Goal: Task Accomplishment & Management: Use online tool/utility

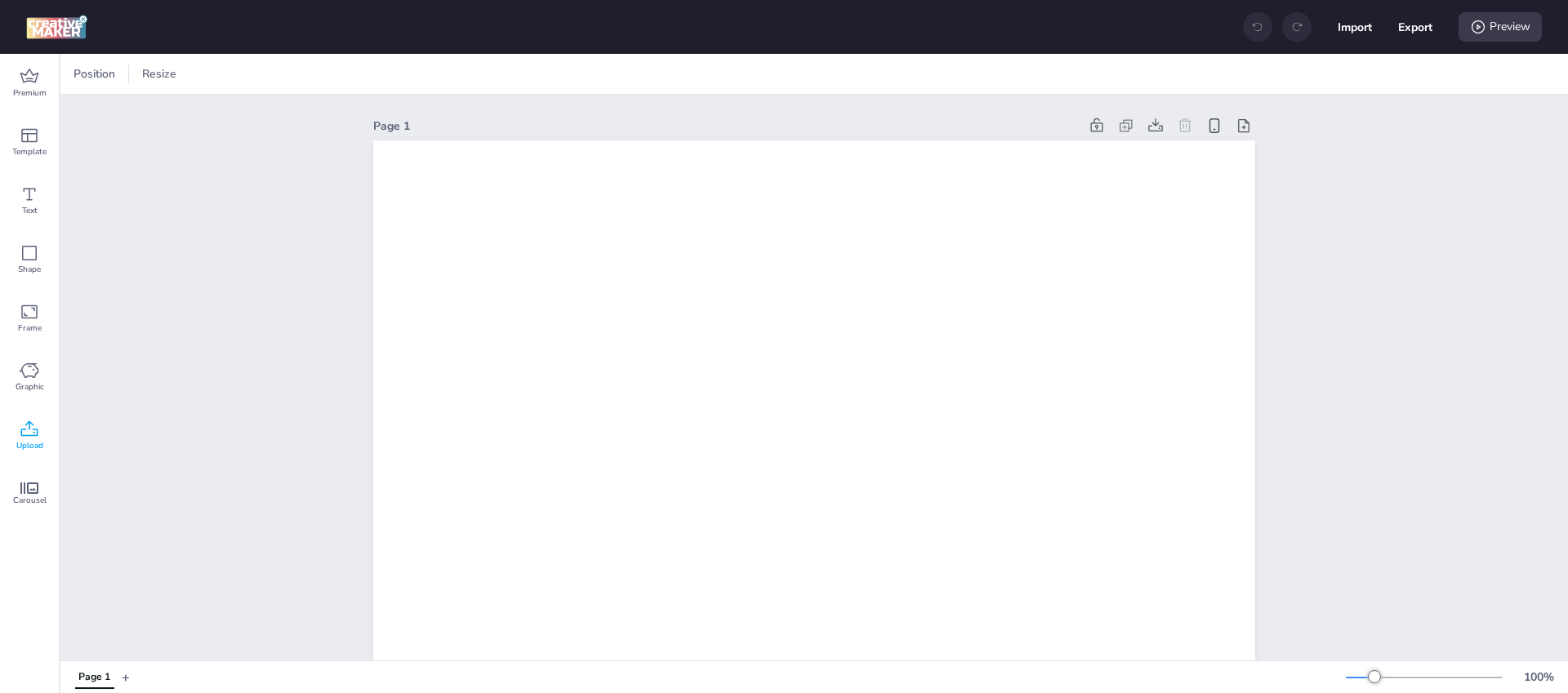
click at [24, 446] on span "Upload" at bounding box center [30, 445] width 27 height 13
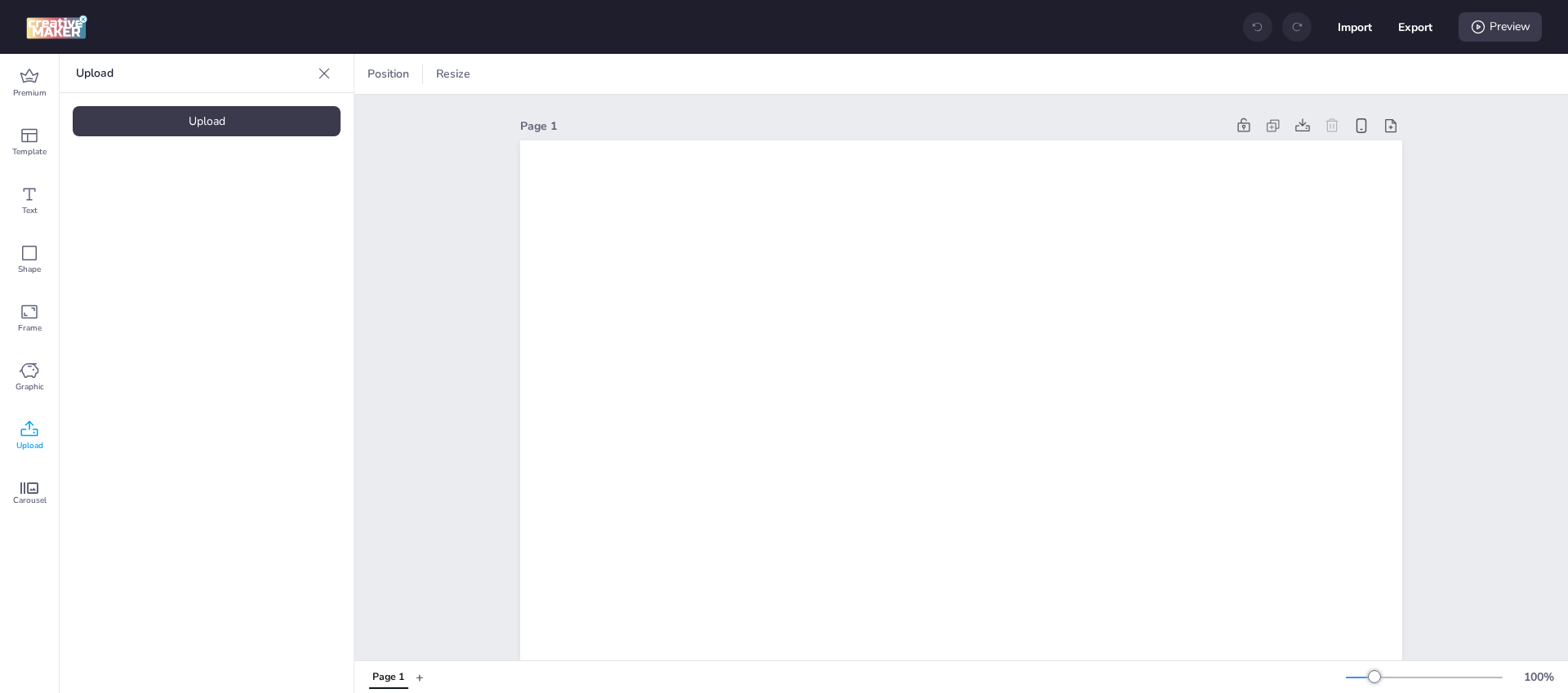
click at [189, 136] on div "Upload" at bounding box center [207, 121] width 268 height 30
click at [139, 220] on img at bounding box center [138, 229] width 100 height 18
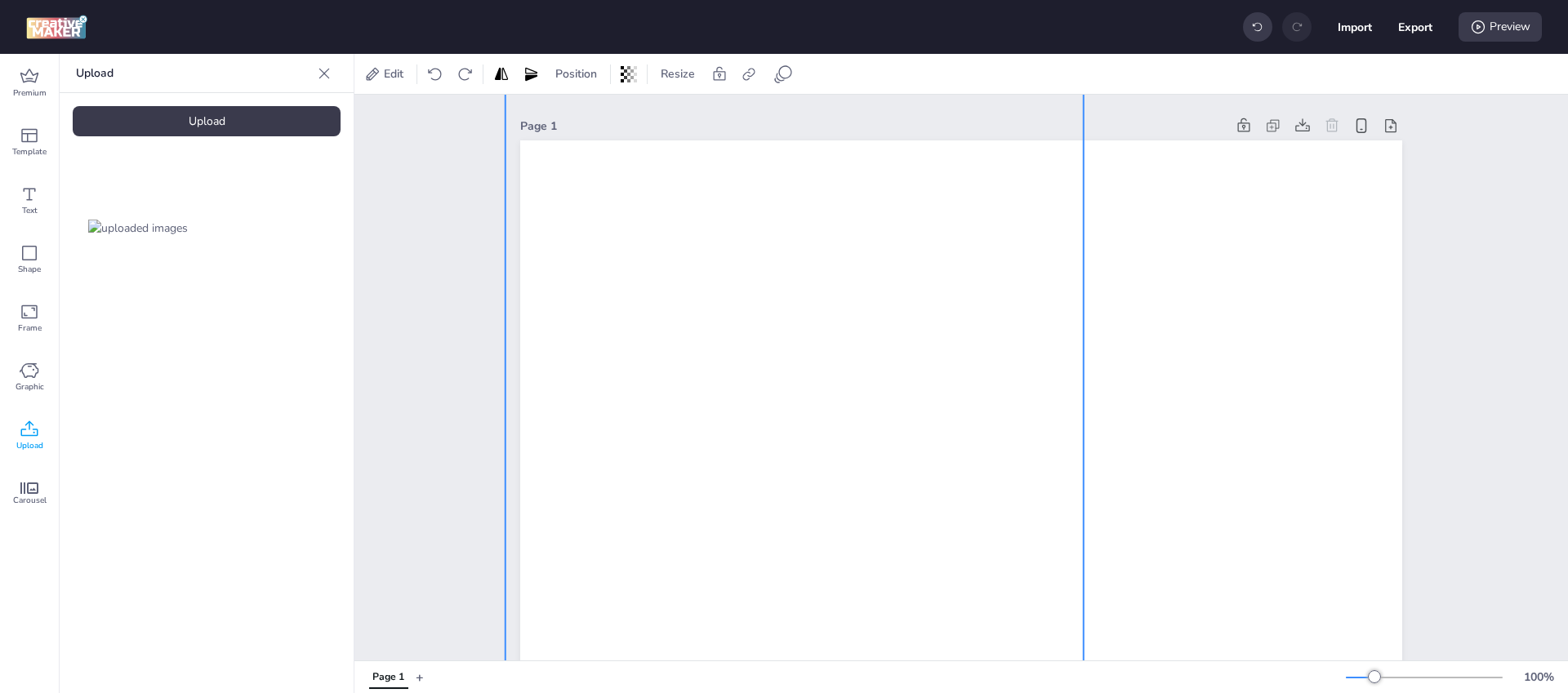
drag, startPoint x: 902, startPoint y: 441, endPoint x: 735, endPoint y: 6, distance: 466.0
click at [735, 6] on div "Import Export Preview Premium Template Text Shape Frame Graphic Upload Carousel…" at bounding box center [784, 346] width 1568 height 693
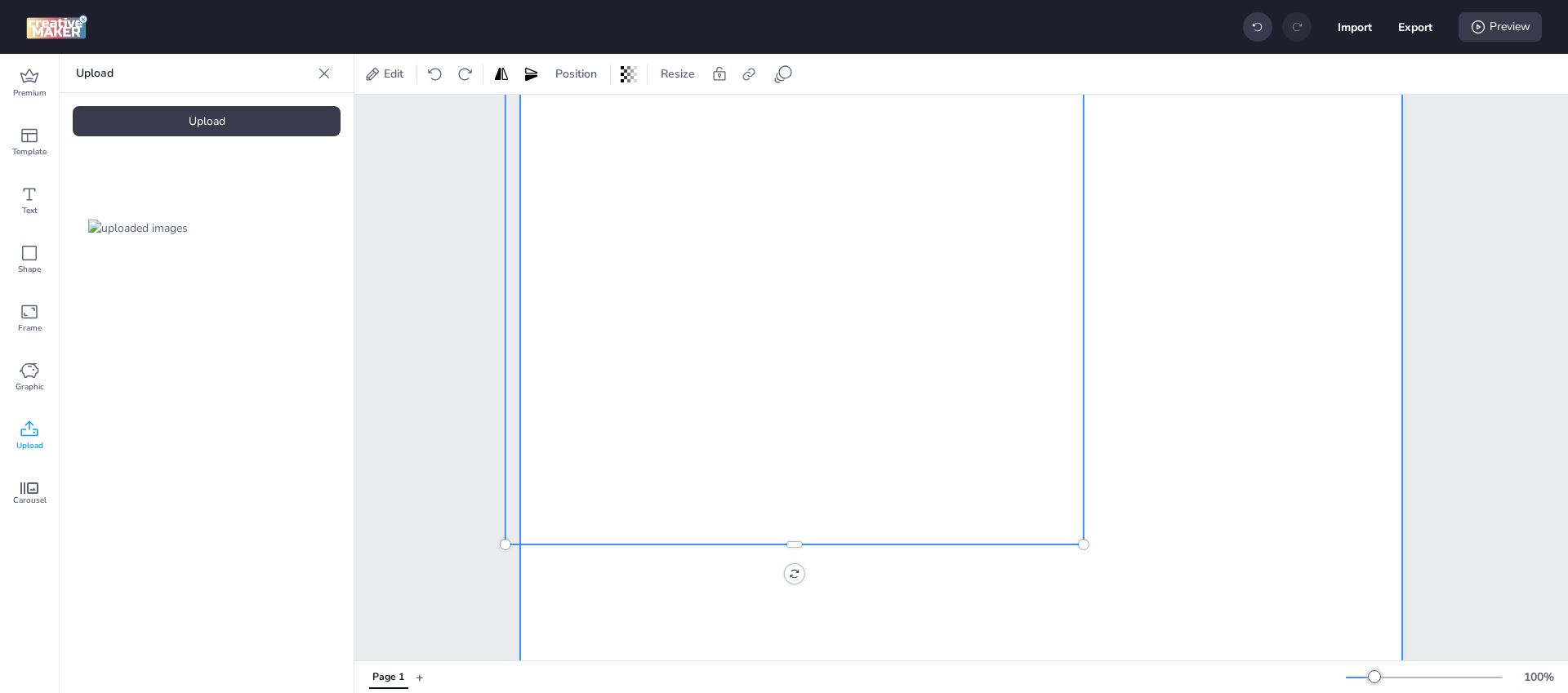
scroll to position [597, 0]
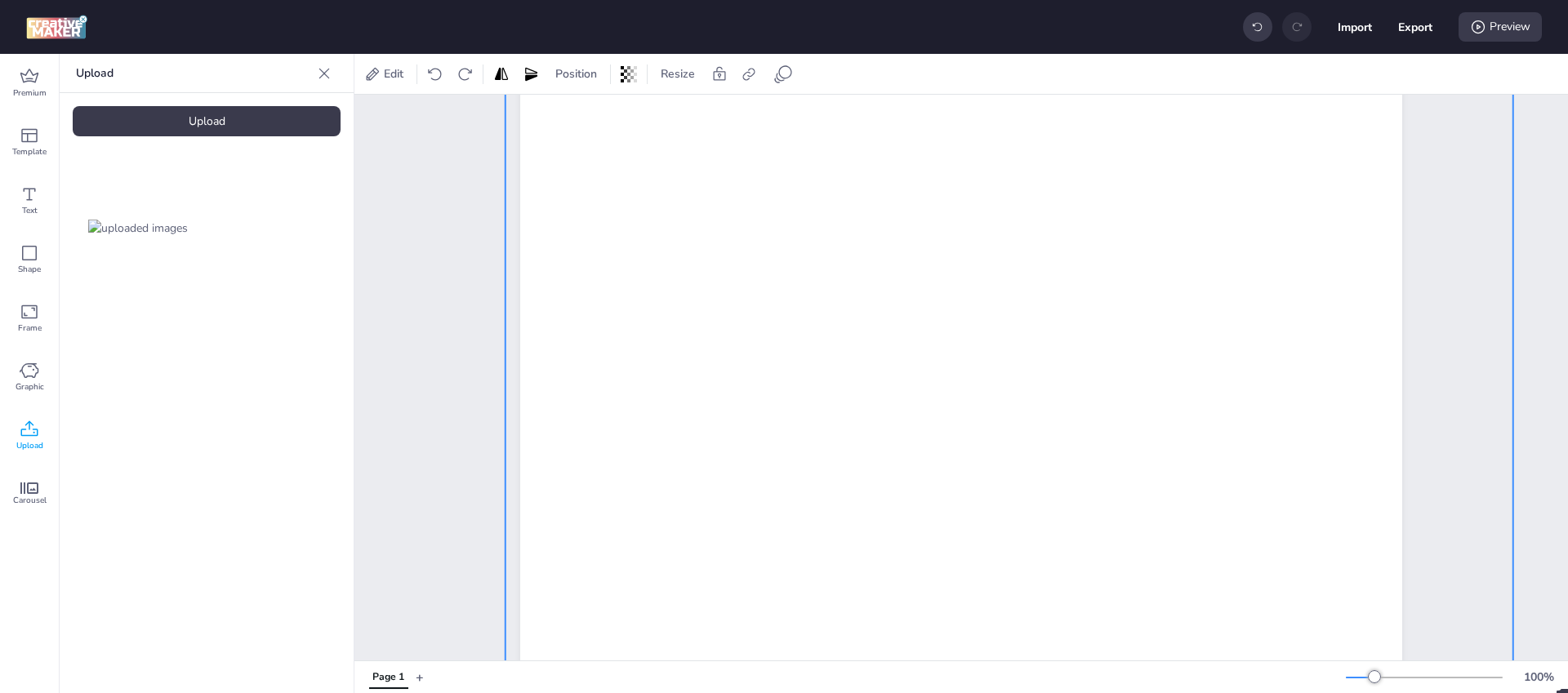
drag, startPoint x: 1091, startPoint y: 522, endPoint x: 1508, endPoint y: 660, distance: 439.2
click at [1508, 660] on div "Page 1" at bounding box center [961, 378] width 1214 height 566
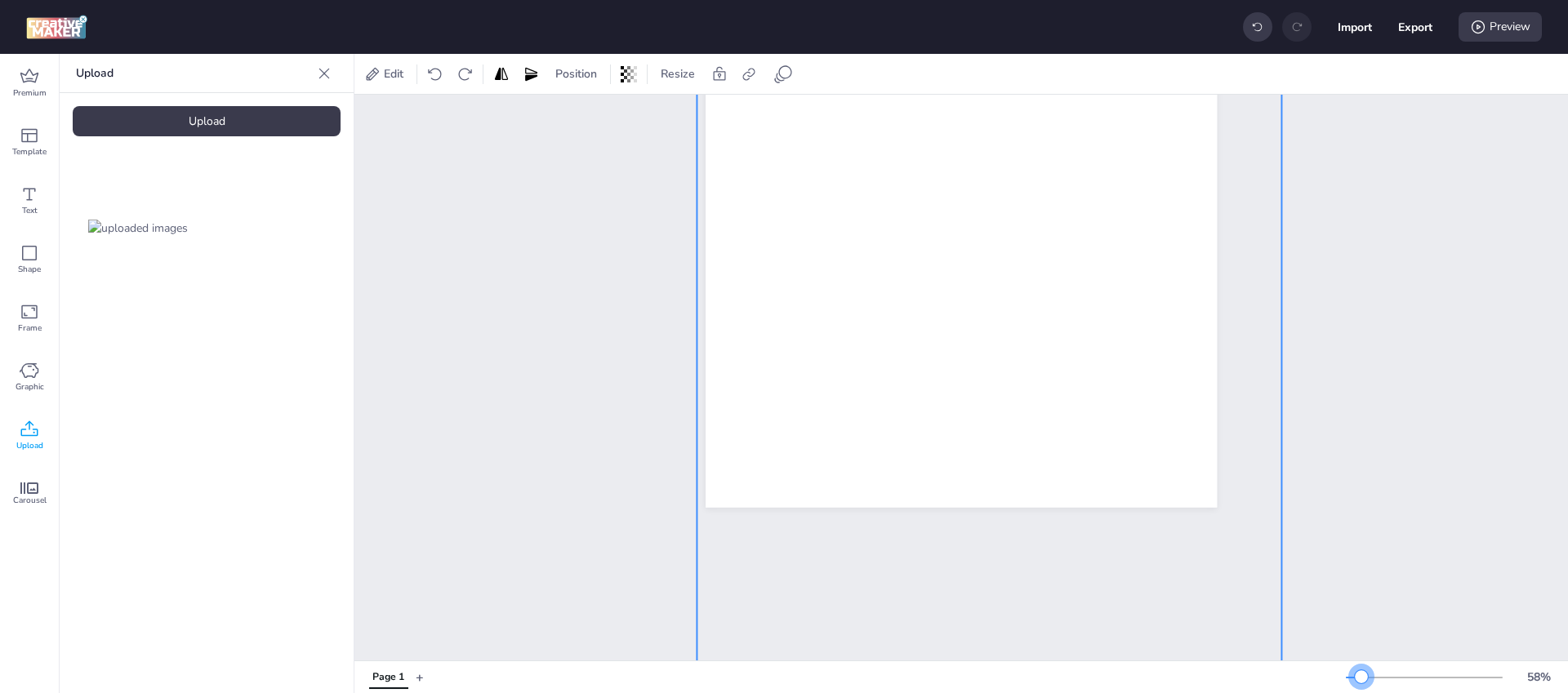
drag, startPoint x: 1379, startPoint y: 682, endPoint x: 1361, endPoint y: 686, distance: 18.4
click at [1361, 686] on div "58 %" at bounding box center [1454, 677] width 216 height 26
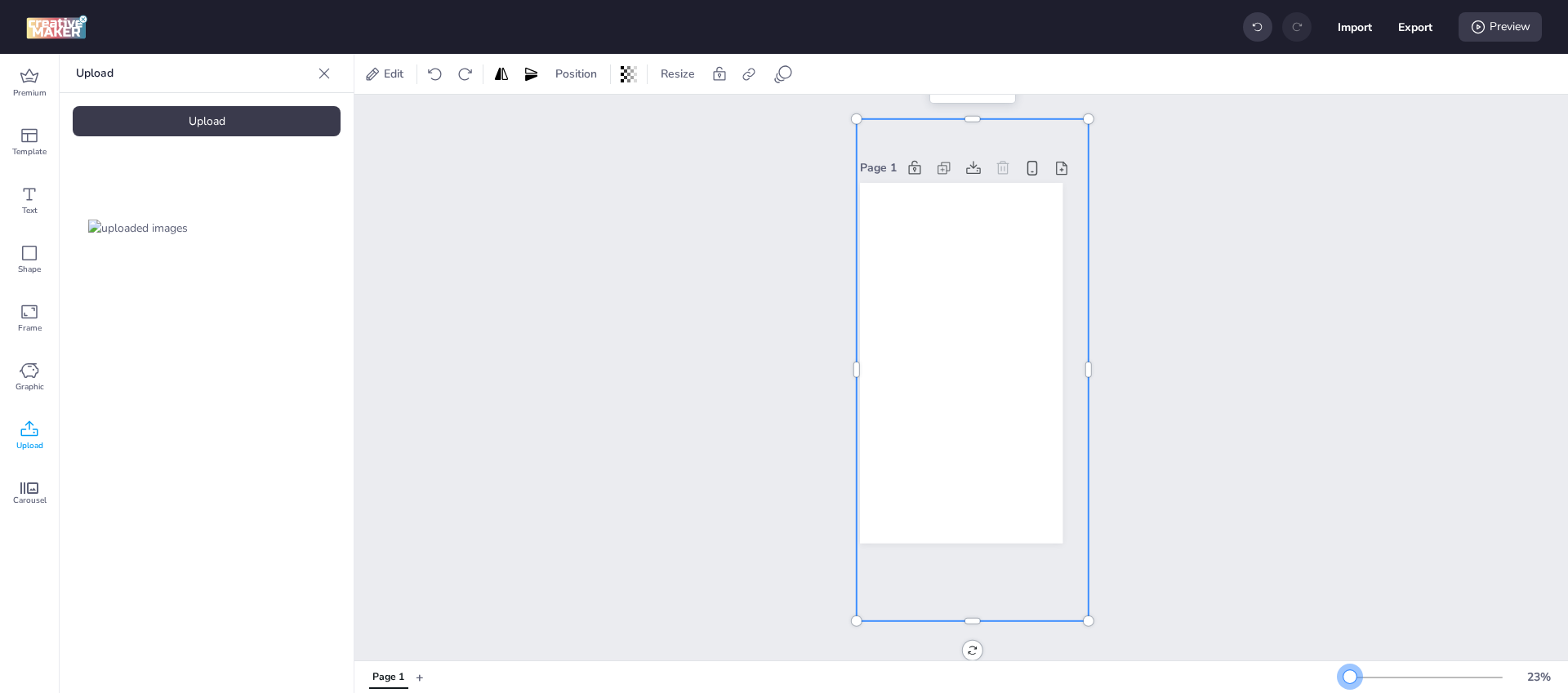
scroll to position [0, 0]
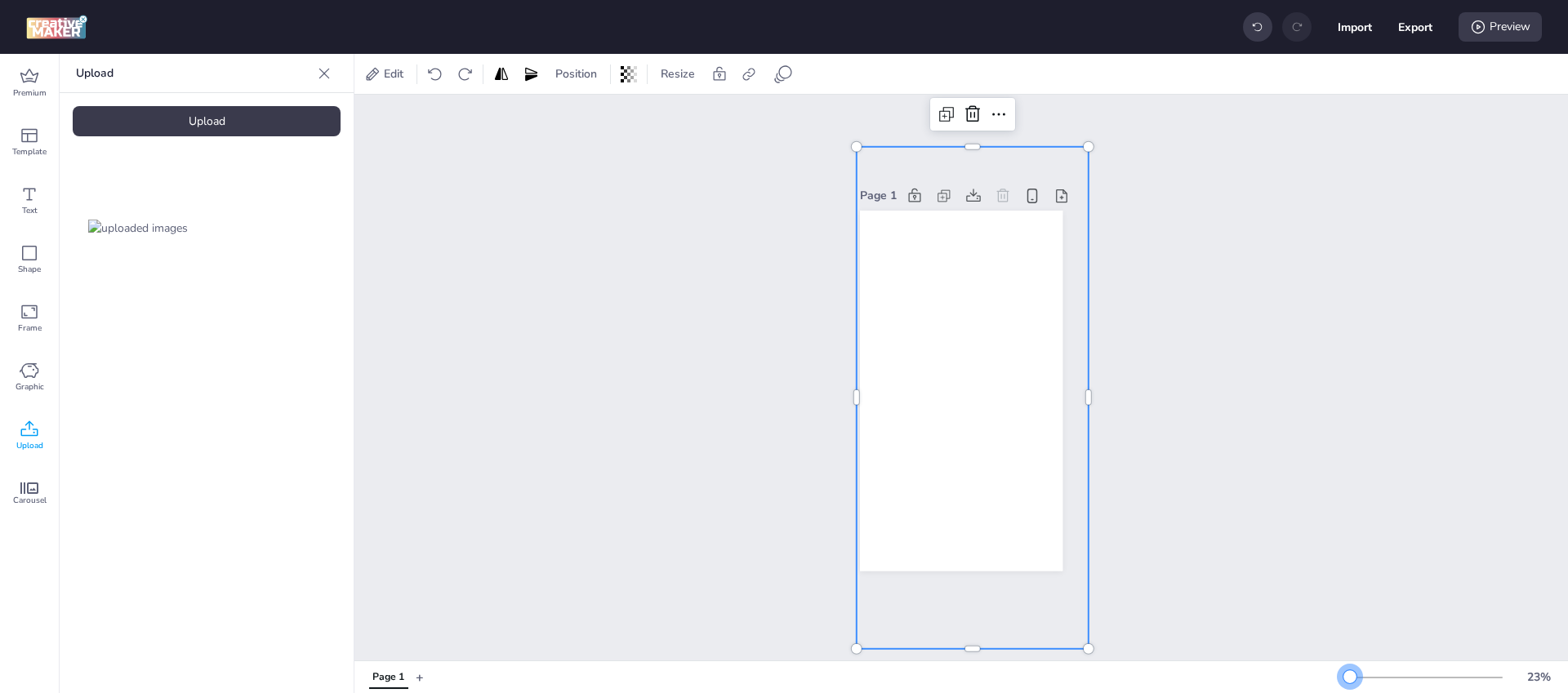
drag, startPoint x: 1363, startPoint y: 677, endPoint x: 1346, endPoint y: 676, distance: 17.0
click at [1346, 676] on div at bounding box center [1350, 676] width 13 height 13
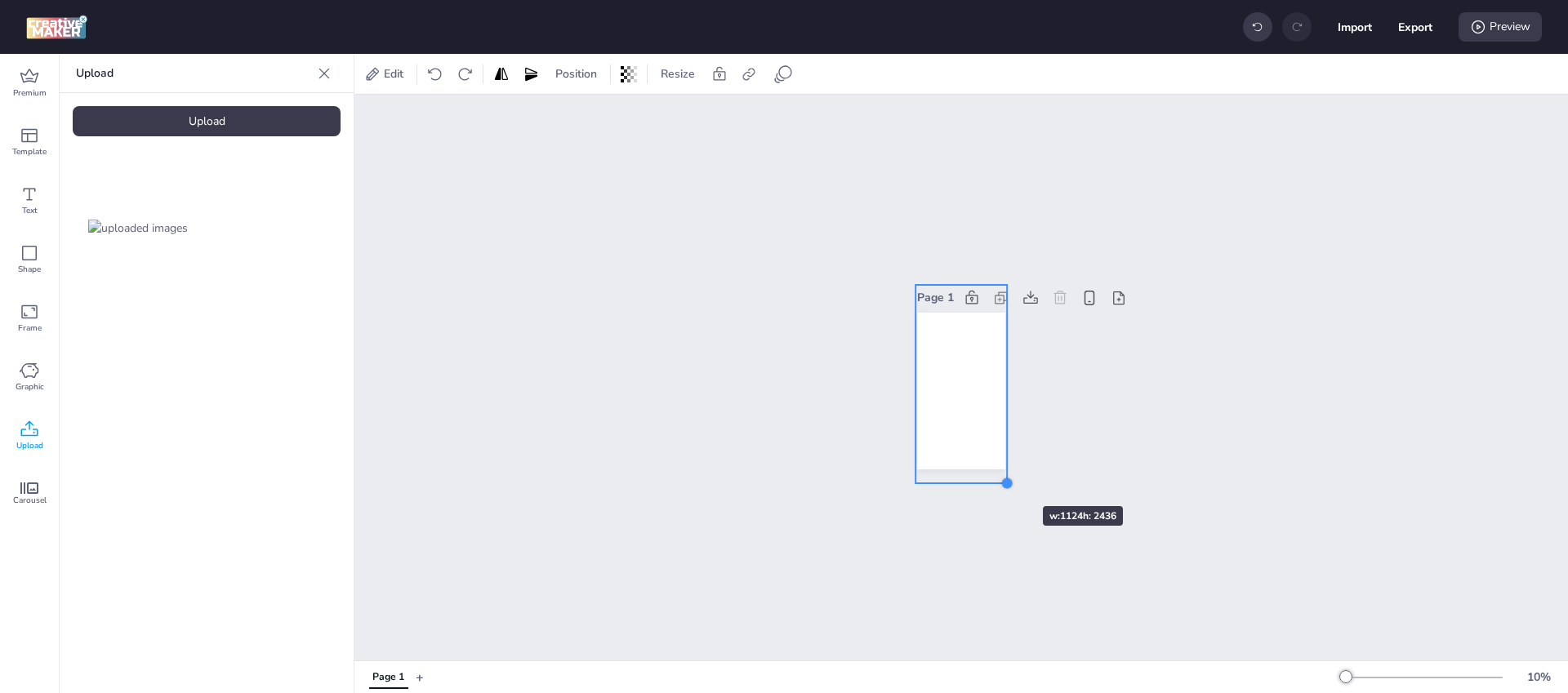
drag, startPoint x: 1011, startPoint y: 497, endPoint x: 995, endPoint y: 474, distance: 28.0
click at [1001, 477] on div at bounding box center [1007, 483] width 13 height 13
click at [973, 400] on div at bounding box center [961, 386] width 91 height 199
click at [1339, 675] on div at bounding box center [1345, 676] width 13 height 13
click at [1217, 484] on div "Page 1" at bounding box center [961, 378] width 1214 height 566
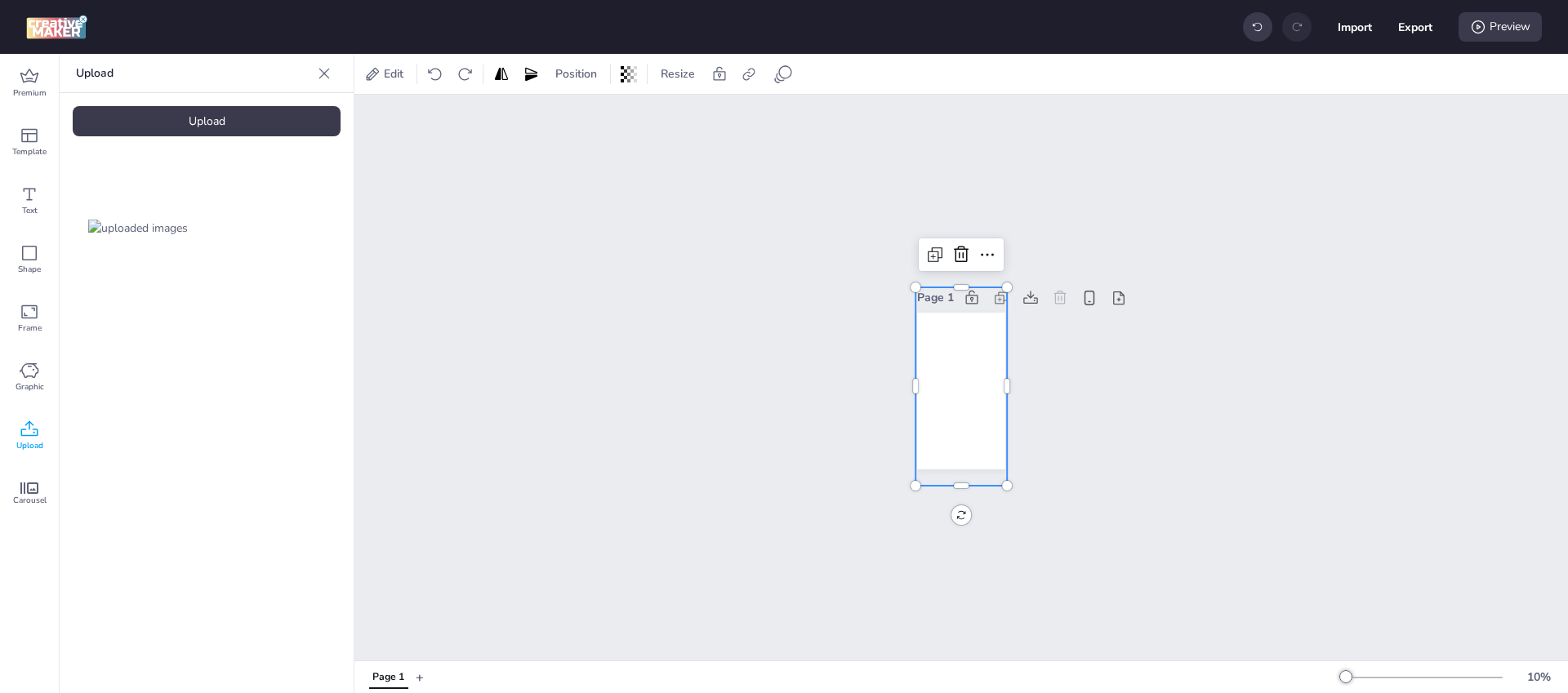
click at [951, 352] on div at bounding box center [961, 386] width 91 height 199
click at [751, 74] on icon at bounding box center [749, 74] width 12 height 12
click at [614, 124] on label "Activate hyperlink" at bounding box center [633, 116] width 123 height 29
click at [587, 124] on input "Activate hyperlink" at bounding box center [582, 122] width 11 height 11
checkbox input "true"
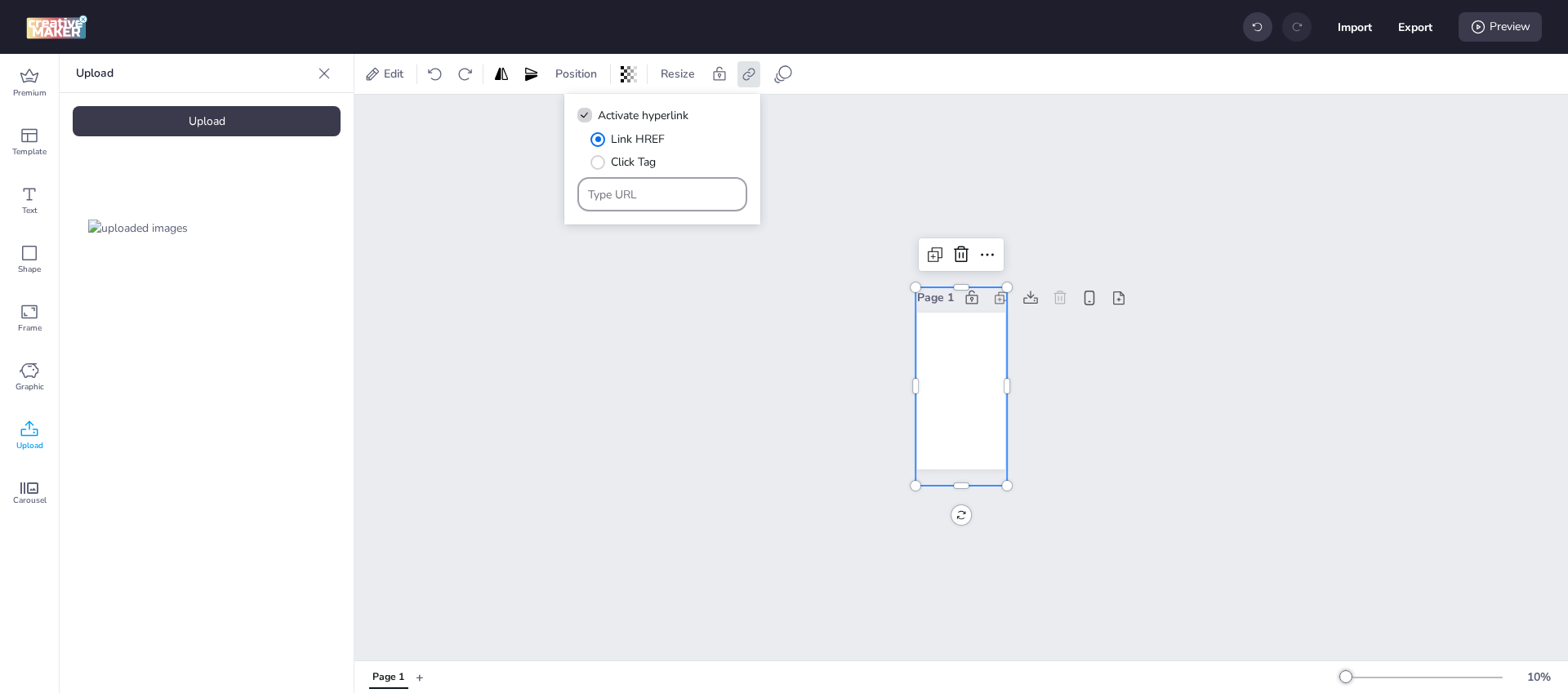
click at [686, 191] on input "Type URL" at bounding box center [663, 194] width 150 height 18
paste input "https://[DOMAIN_NAME]/ddm/trackclk/[DOMAIN_NAME]/B33128608.430930368;dc_trk_aid…"
type input "https://[DOMAIN_NAME]/ddm/trackclk/[DOMAIN_NAME]/B33128608.430930368;dc_trk_aid…"
drag, startPoint x: 712, startPoint y: 194, endPoint x: 412, endPoint y: 196, distance: 300.0
click at [412, 196] on body "Import Export Preview Premium Template Text Shape Frame Graphic Upload Carousel…" at bounding box center [784, 346] width 1568 height 693
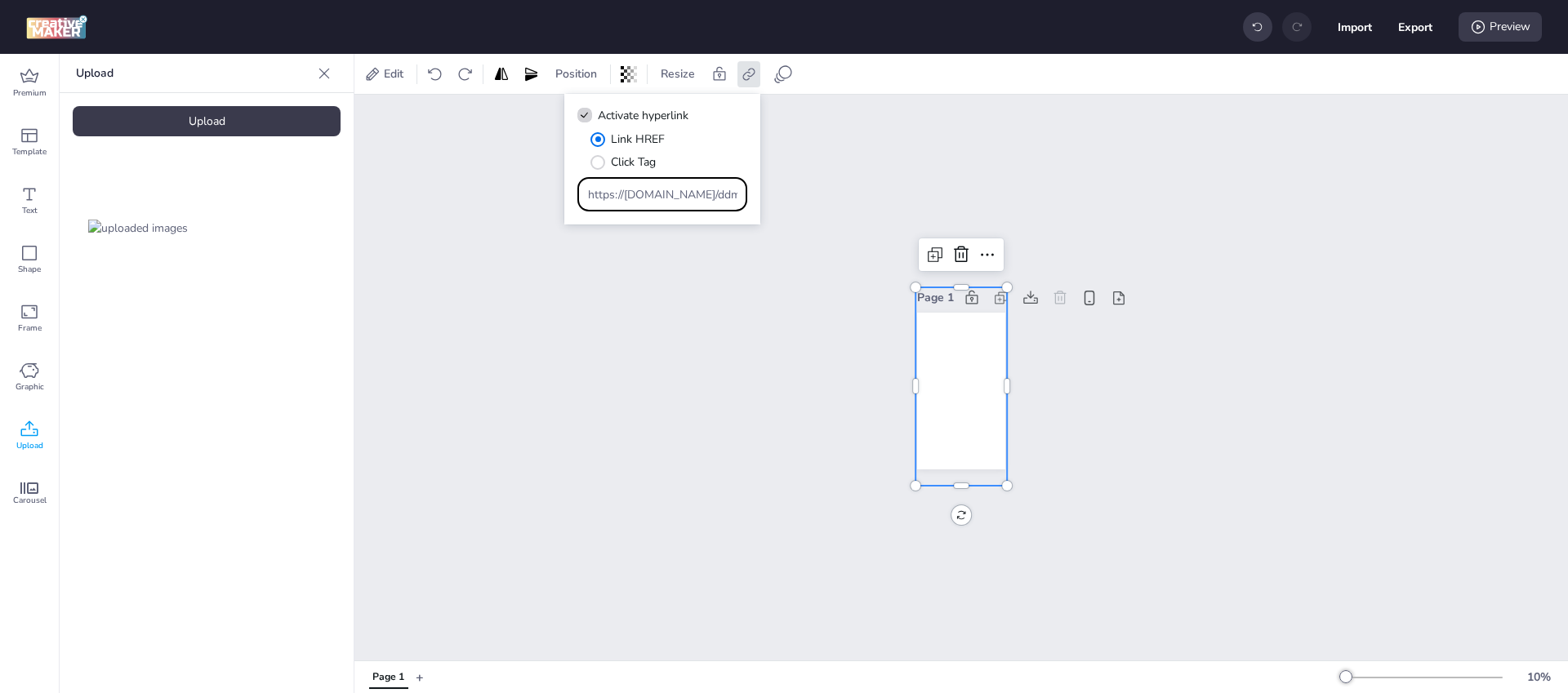
click at [641, 194] on input "https://[DOMAIN_NAME]/ddm/trackclk/[DOMAIN_NAME]/B33128608.430930368;dc_trk_aid…" at bounding box center [663, 194] width 150 height 18
click at [1361, 202] on div "Page 1" at bounding box center [961, 378] width 1214 height 566
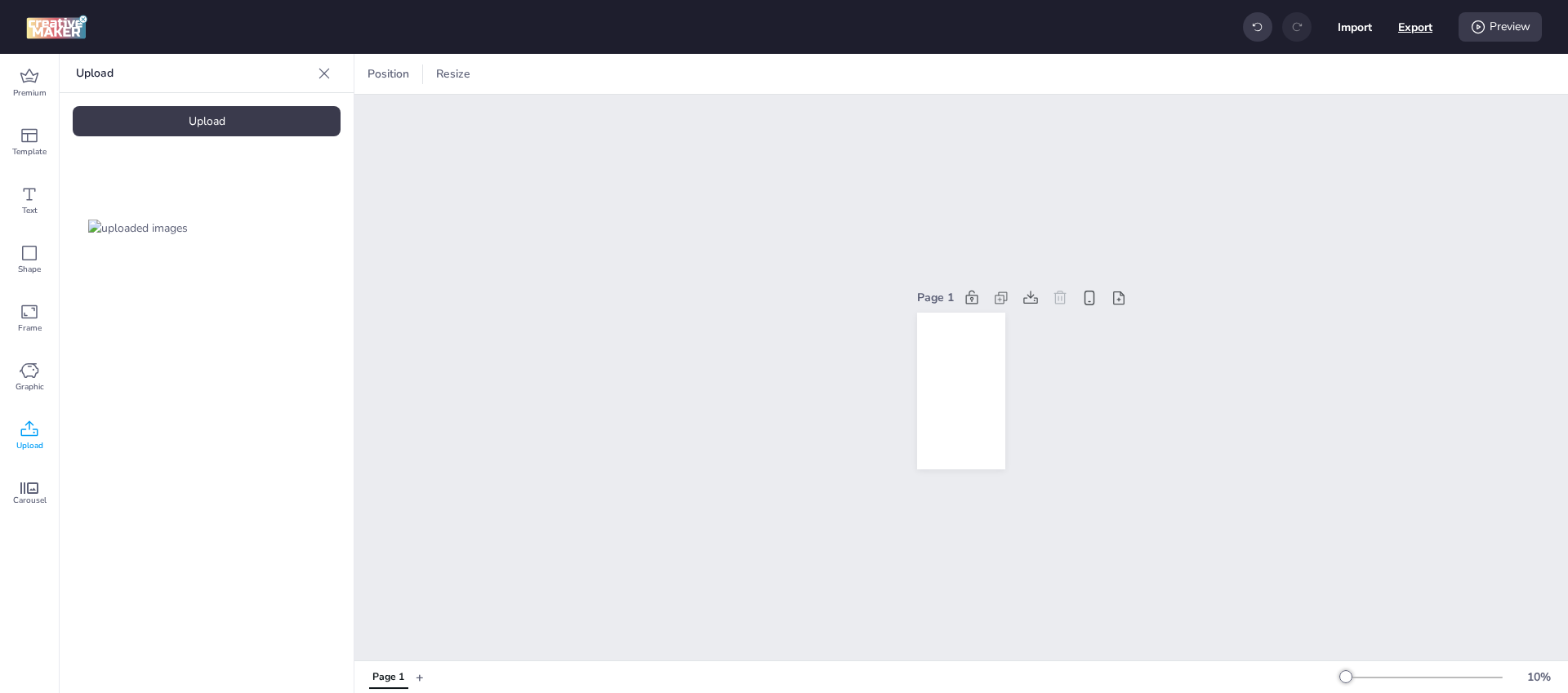
click at [1428, 29] on button "Export" at bounding box center [1415, 26] width 34 height 34
select select "html"
click at [1362, 140] on button "Download" at bounding box center [1343, 131] width 149 height 32
click at [957, 371] on div at bounding box center [961, 386] width 91 height 199
click at [222, 130] on div "Upload" at bounding box center [207, 121] width 268 height 30
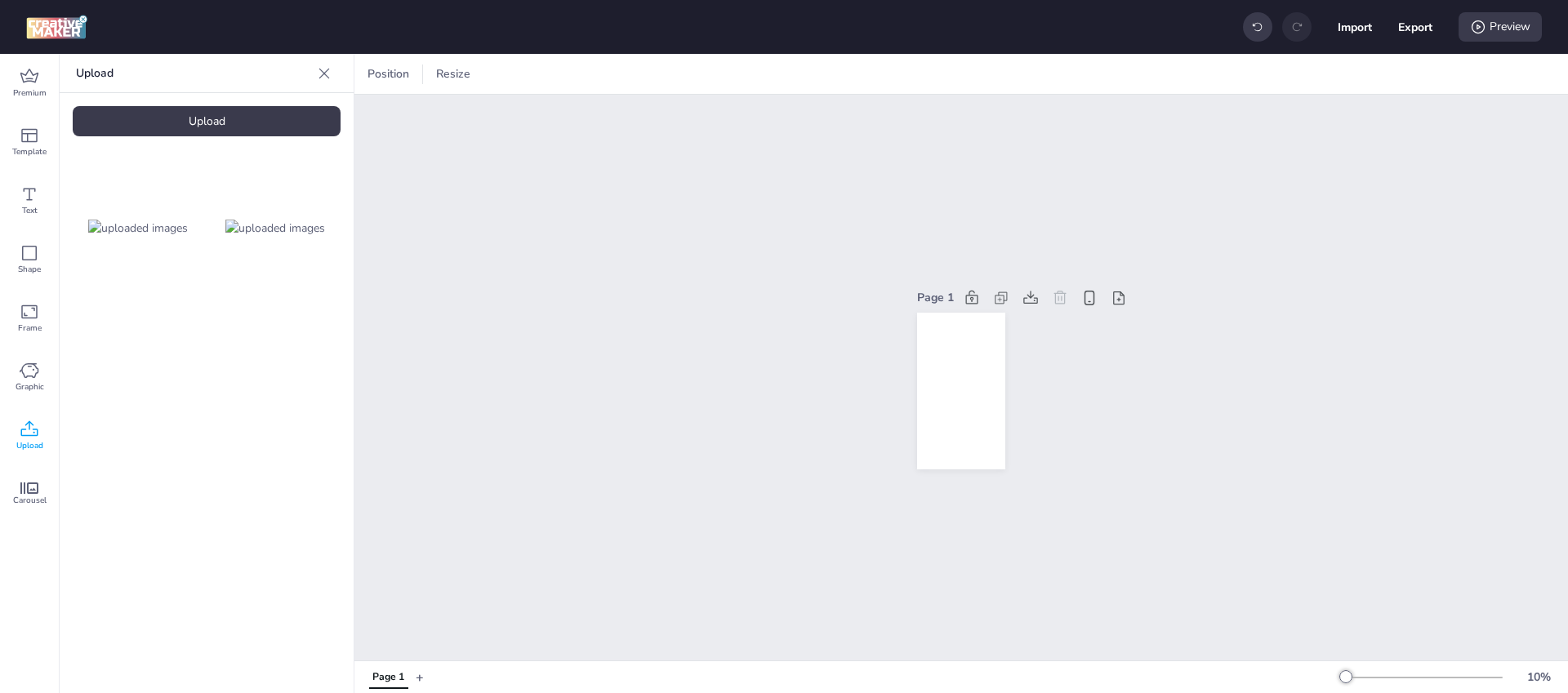
click at [289, 222] on img at bounding box center [275, 229] width 100 height 18
drag, startPoint x: 965, startPoint y: 386, endPoint x: 943, endPoint y: 341, distance: 50.1
click at [936, 329] on div at bounding box center [930, 329] width 58 height 125
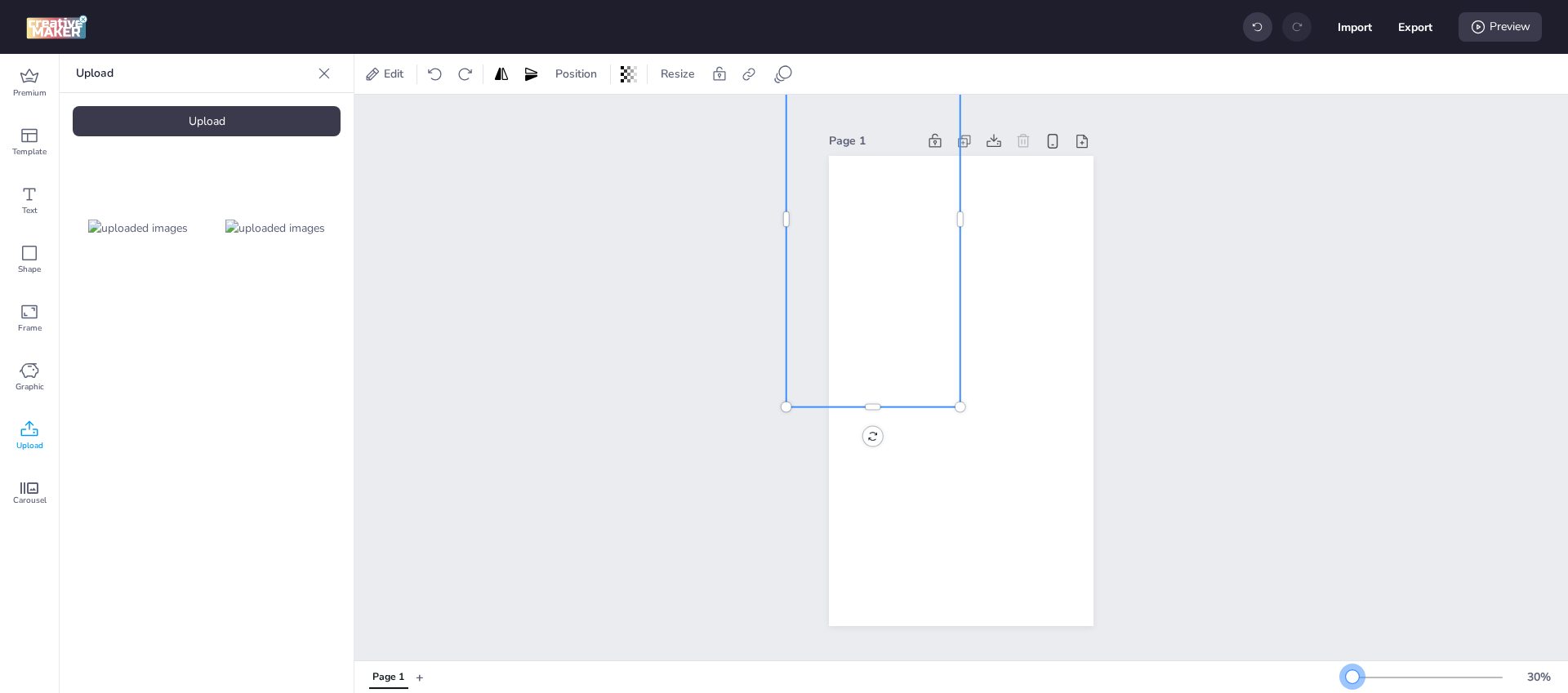
drag, startPoint x: 1345, startPoint y: 675, endPoint x: 1353, endPoint y: 678, distance: 8.5
click at [1353, 678] on div at bounding box center [1352, 676] width 13 height 13
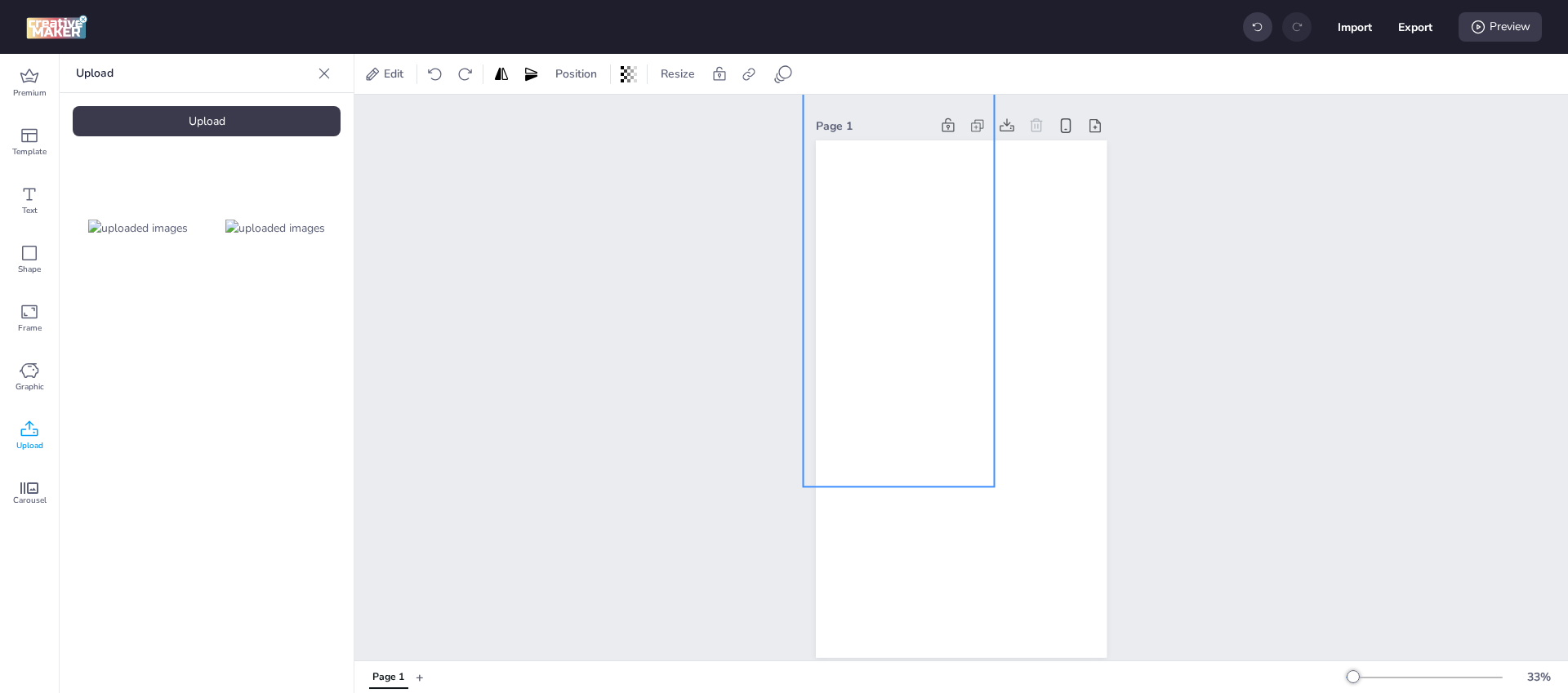
drag, startPoint x: 913, startPoint y: 349, endPoint x: 947, endPoint y: 418, distance: 76.9
click at [947, 418] on div at bounding box center [898, 279] width 191 height 414
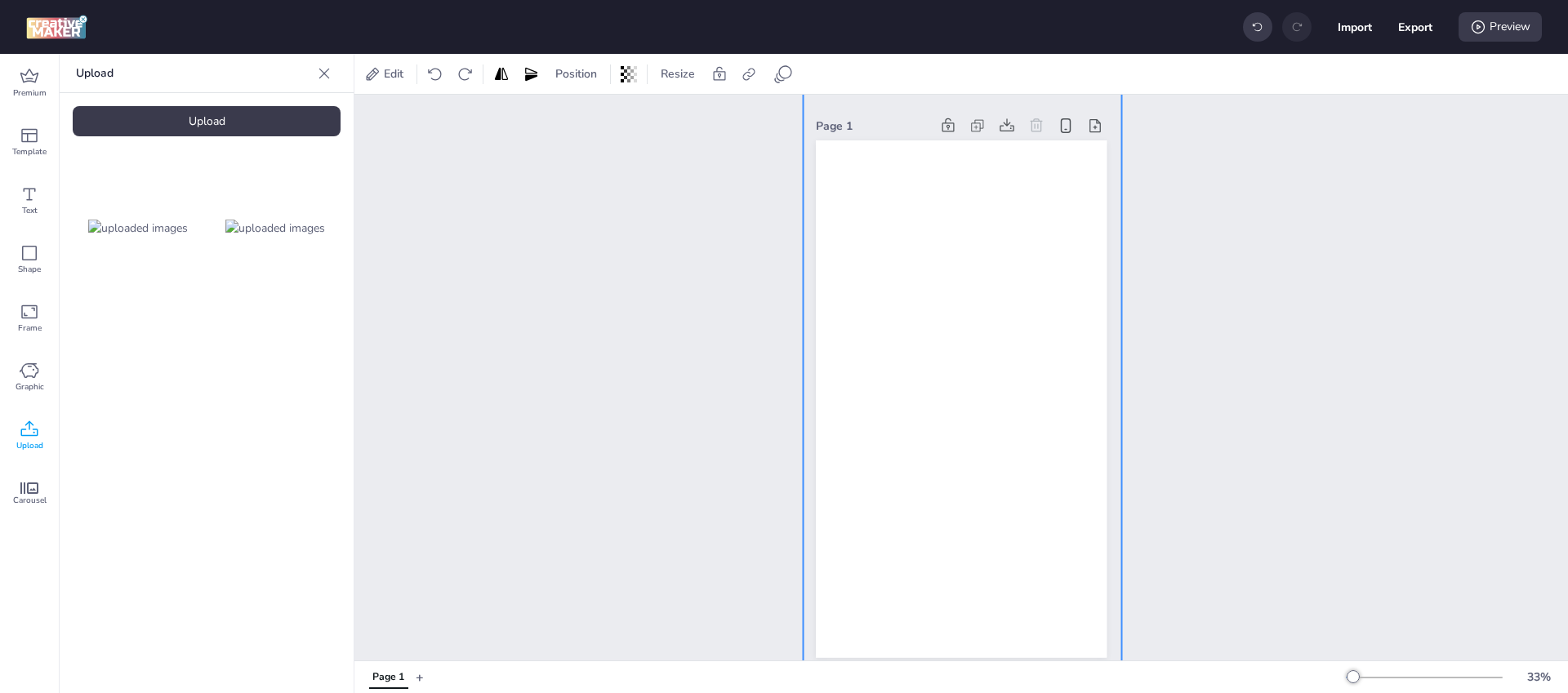
drag, startPoint x: 990, startPoint y: 491, endPoint x: 1119, endPoint y: 756, distance: 294.7
click at [1119, 692] on html "Import Export Preview Premium Template Text Shape Frame Graphic Upload Carousel…" at bounding box center [784, 346] width 1568 height 693
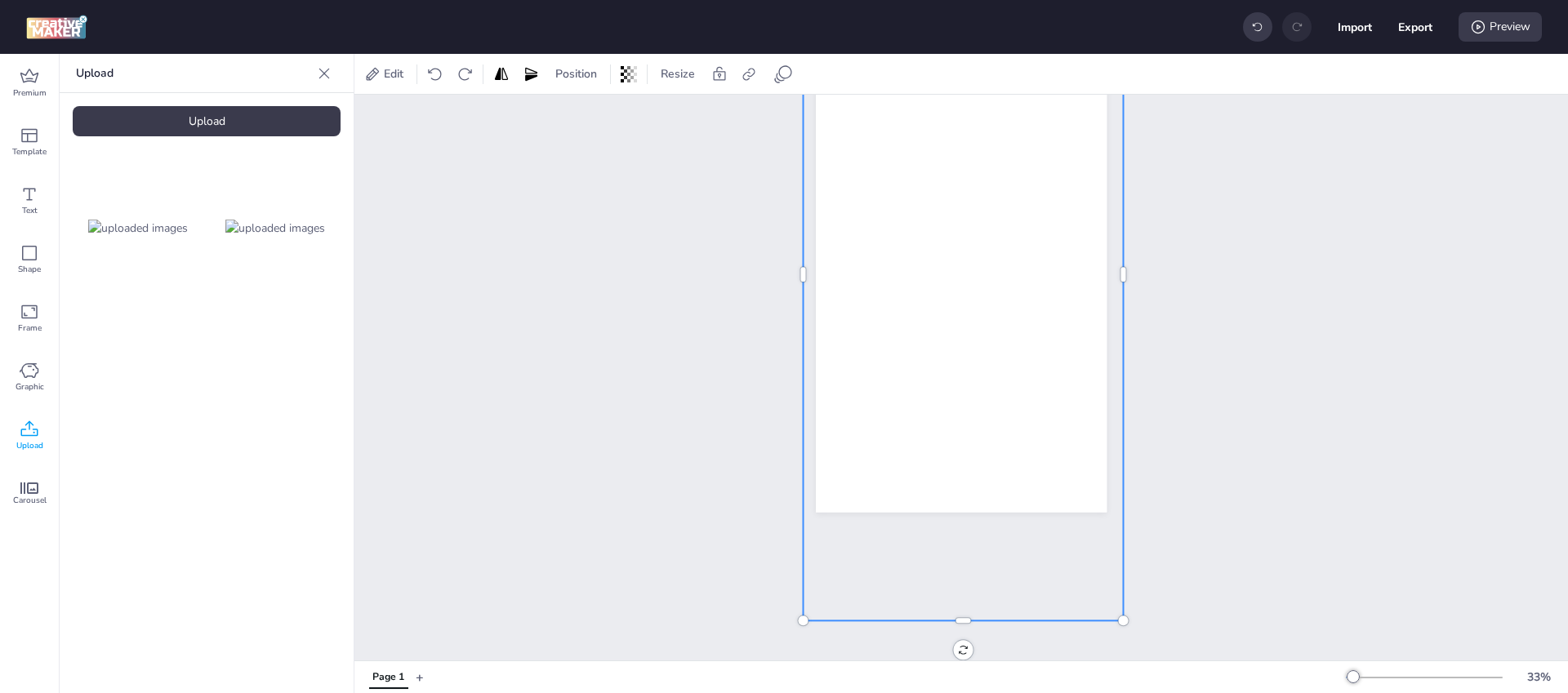
scroll to position [30, 0]
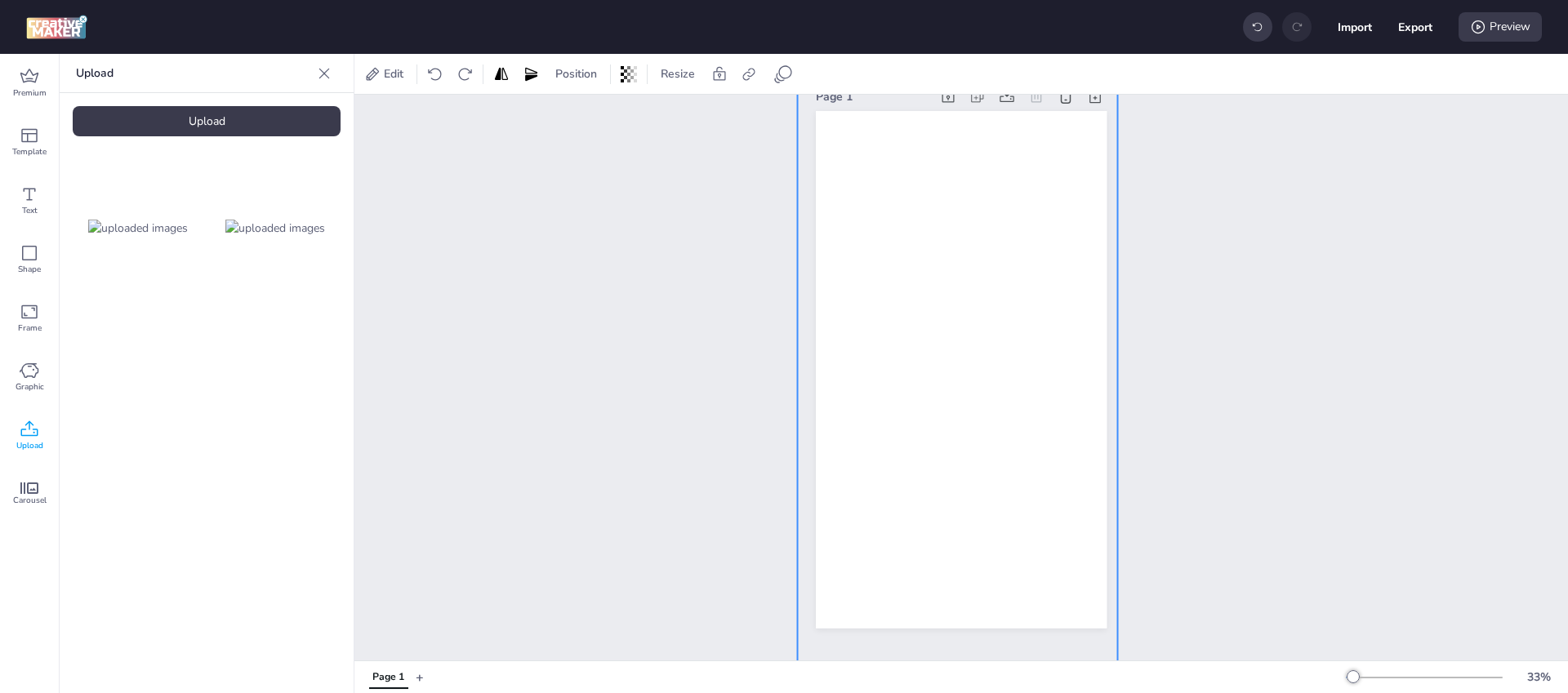
drag, startPoint x: 1023, startPoint y: 361, endPoint x: 1018, endPoint y: 476, distance: 115.1
click at [1018, 476] on div at bounding box center [956, 376] width 320 height 693
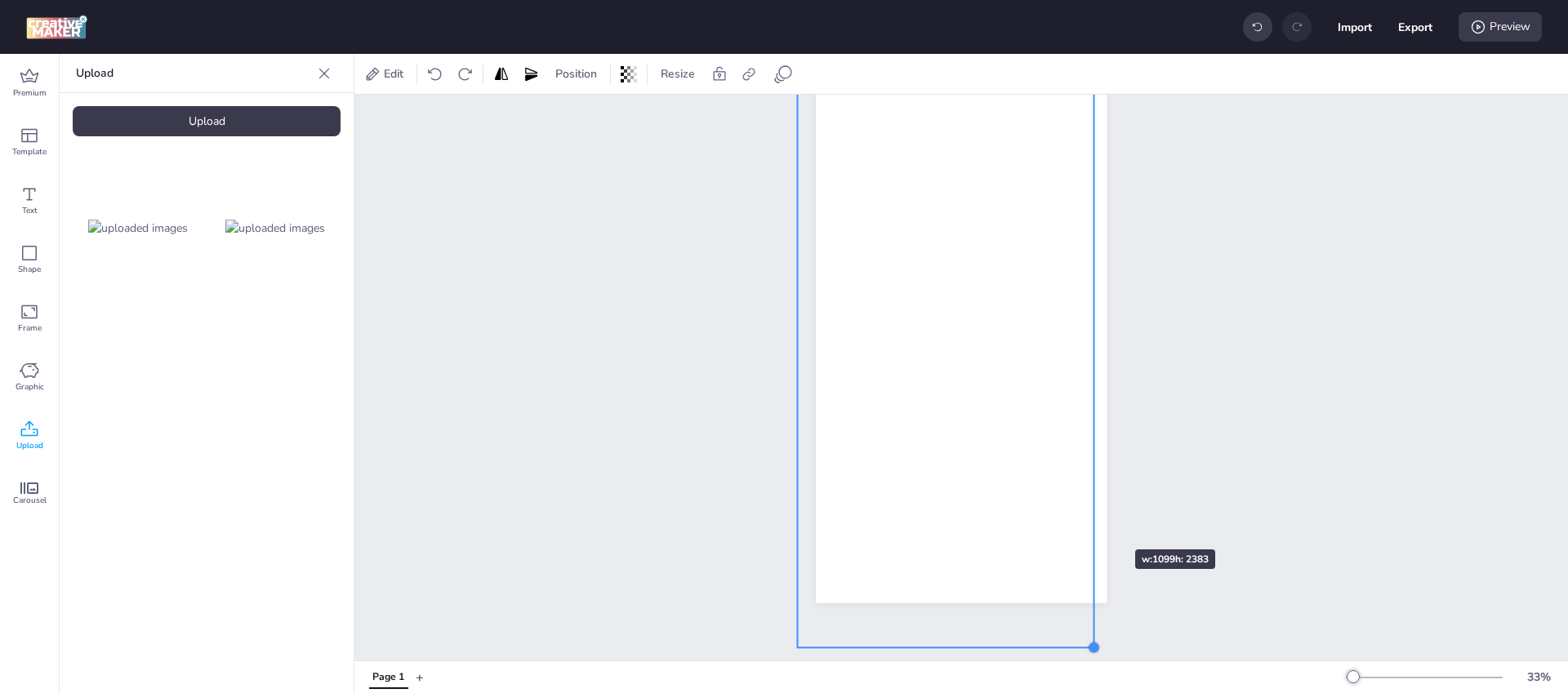
drag, startPoint x: 1110, startPoint y: 606, endPoint x: 1088, endPoint y: 520, distance: 88.8
click at [1088, 520] on div at bounding box center [961, 344] width 291 height 518
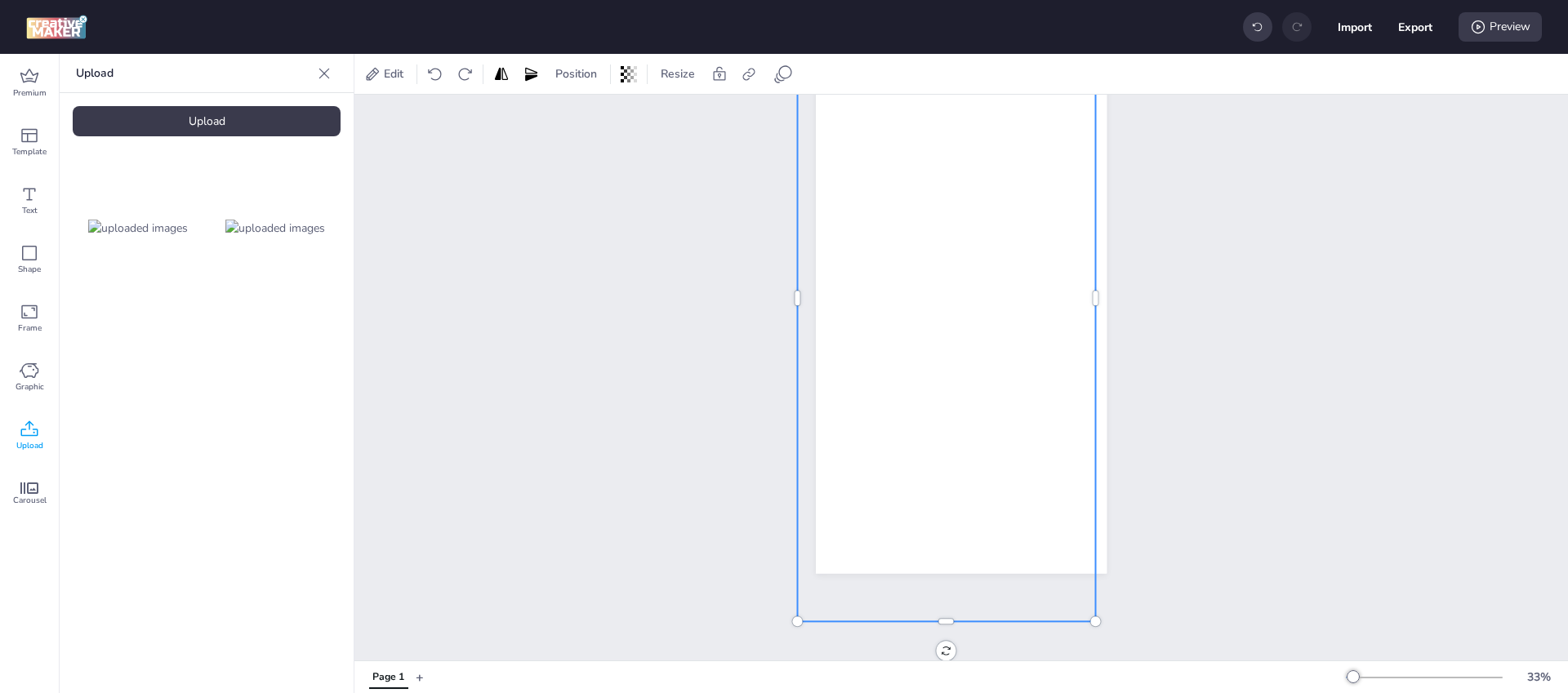
click at [994, 414] on div at bounding box center [946, 298] width 298 height 646
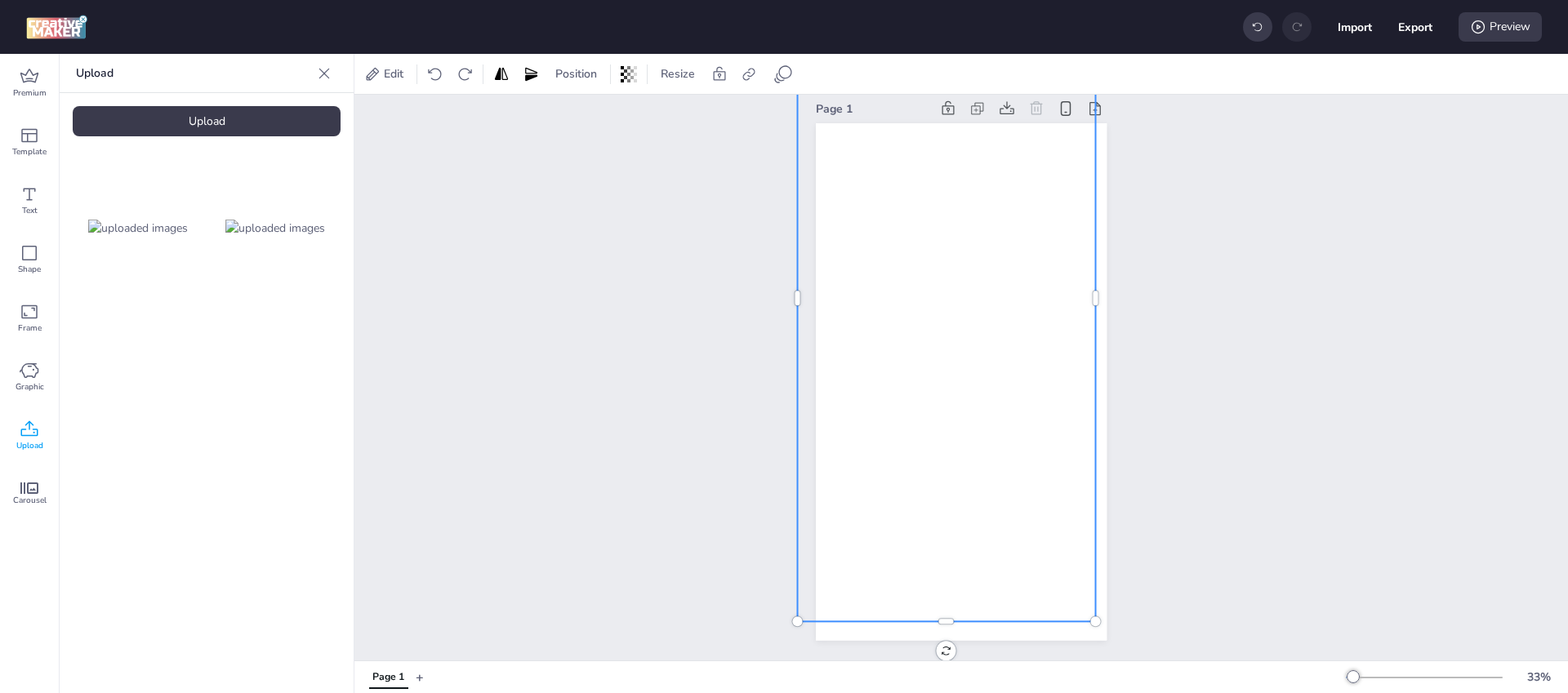
scroll to position [30, 0]
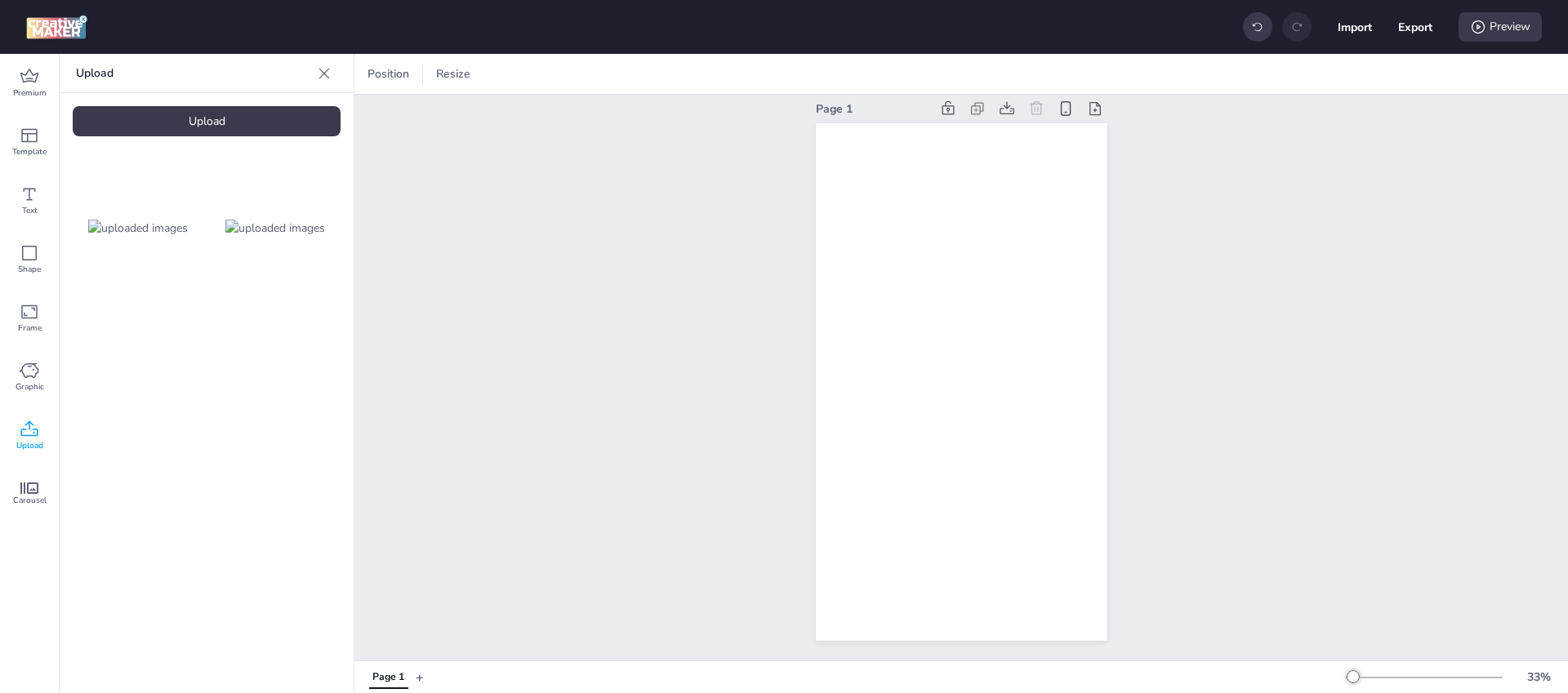
click at [247, 125] on div "Upload" at bounding box center [207, 121] width 268 height 30
click at [132, 374] on img at bounding box center [138, 365] width 100 height 18
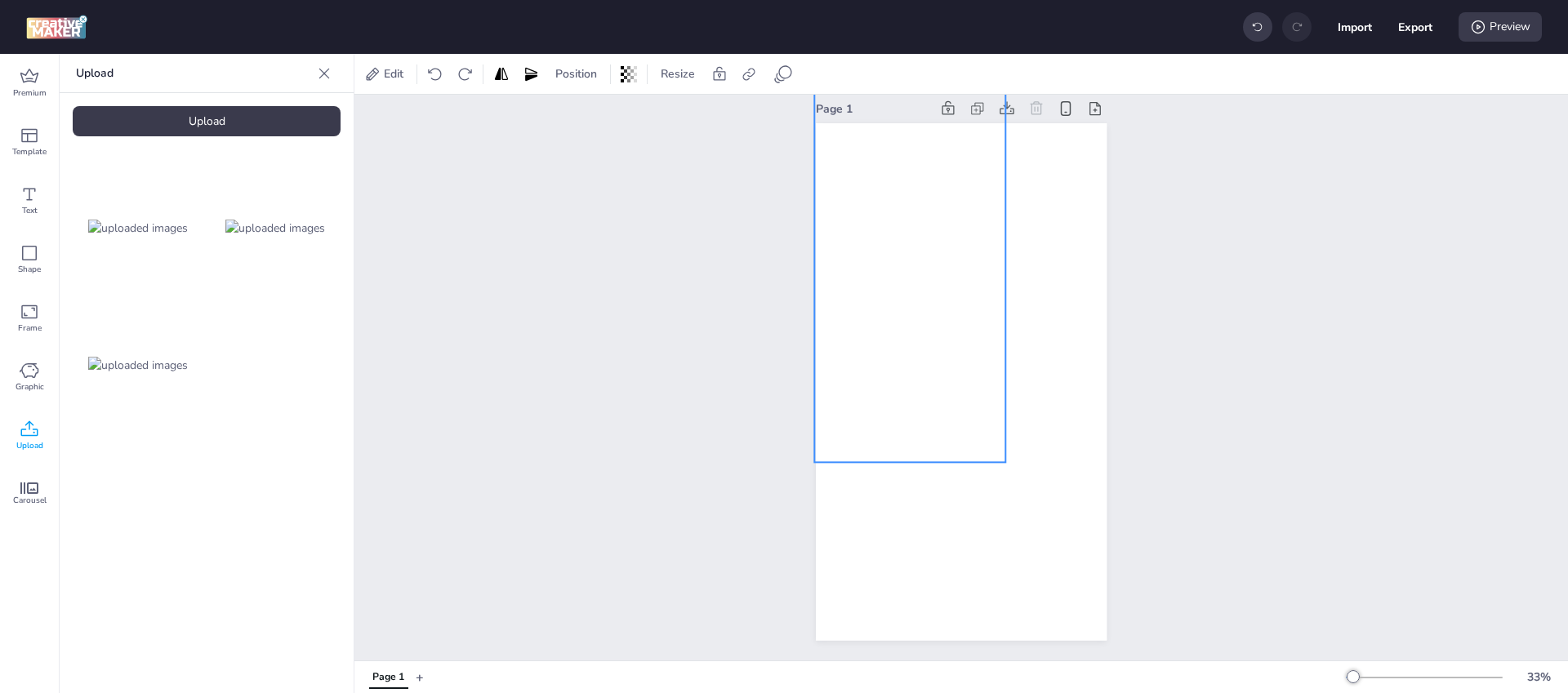
drag, startPoint x: 914, startPoint y: 412, endPoint x: 862, endPoint y: 285, distance: 137.2
click at [862, 285] on div at bounding box center [910, 255] width 191 height 414
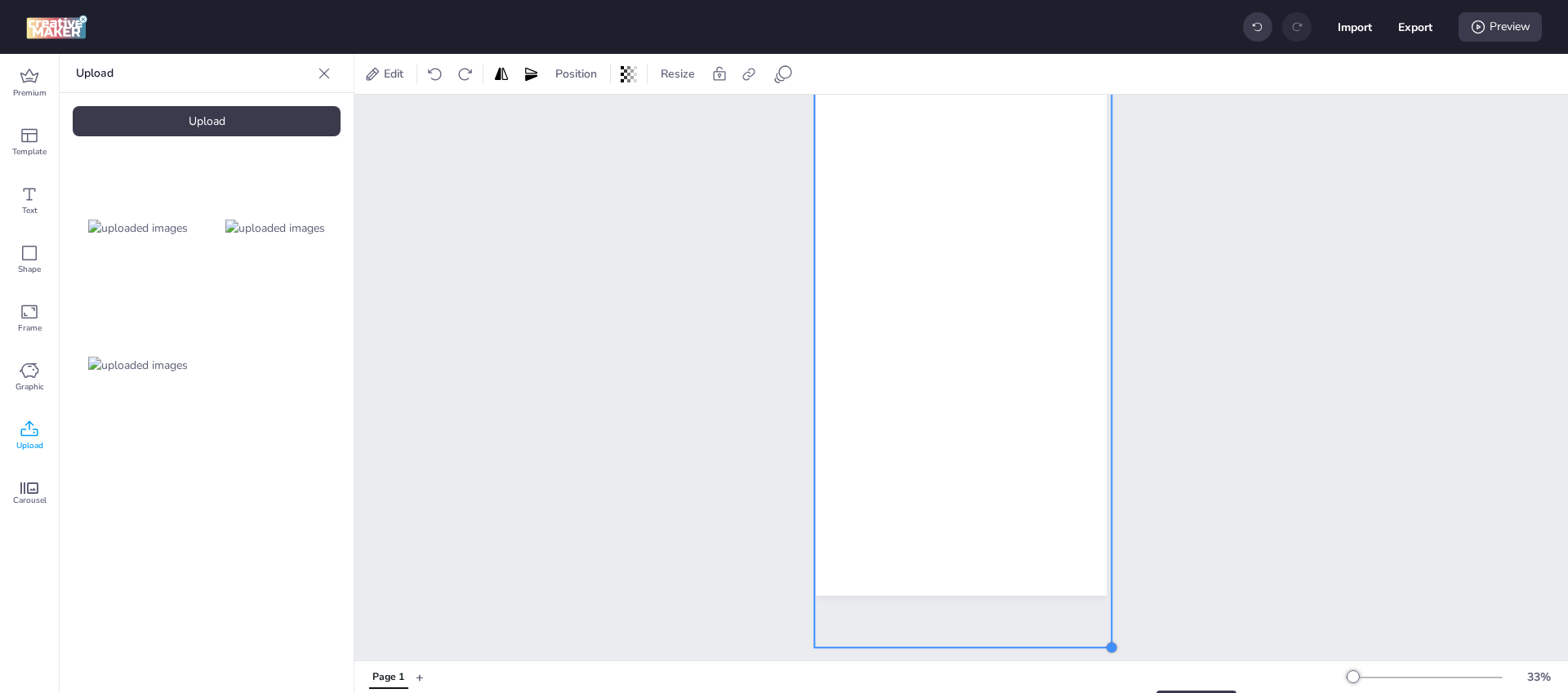
drag, startPoint x: 1001, startPoint y: 452, endPoint x: 1107, endPoint y: 661, distance: 234.3
click at [1107, 661] on div "Edit Position Resize Page 1 w: 1102 h: 2390 Page 1 + 33 %" at bounding box center [961, 373] width 1214 height 640
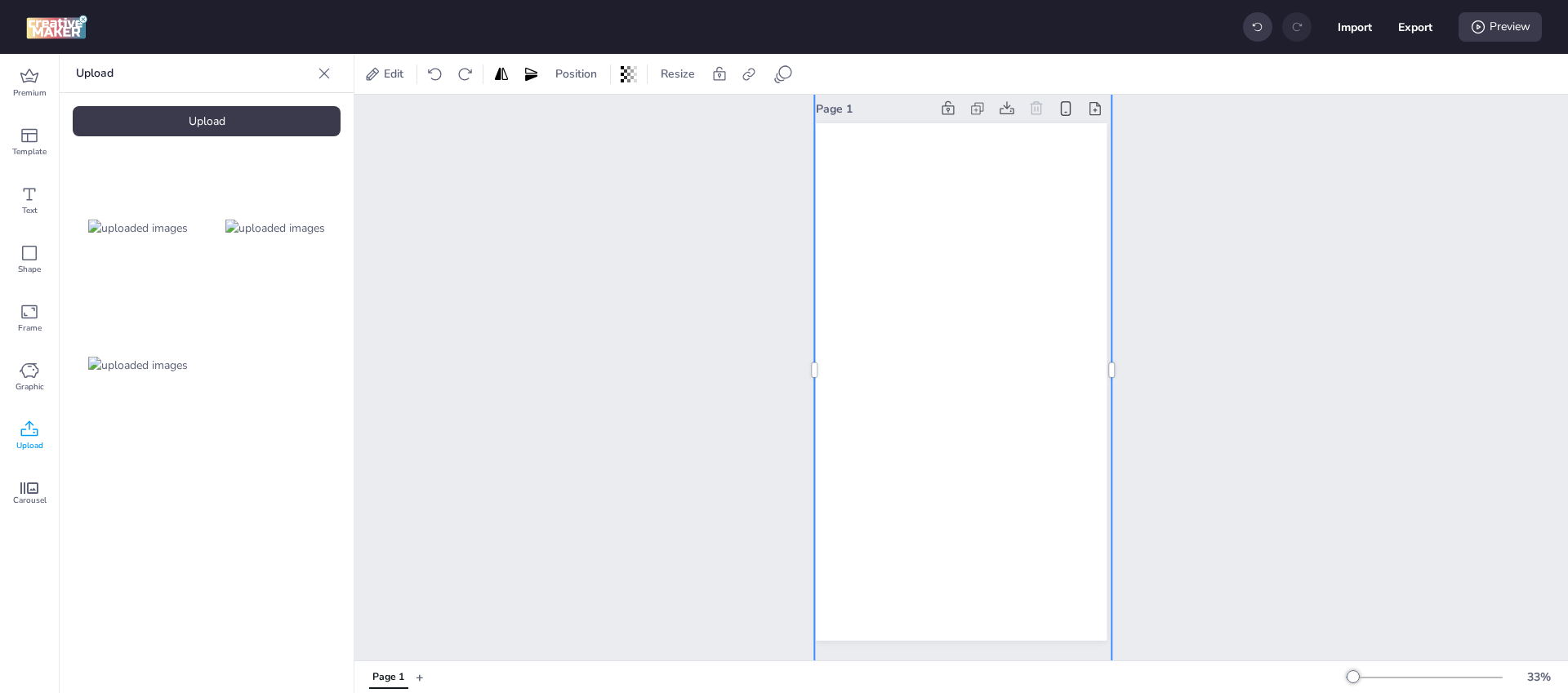
scroll to position [0, 0]
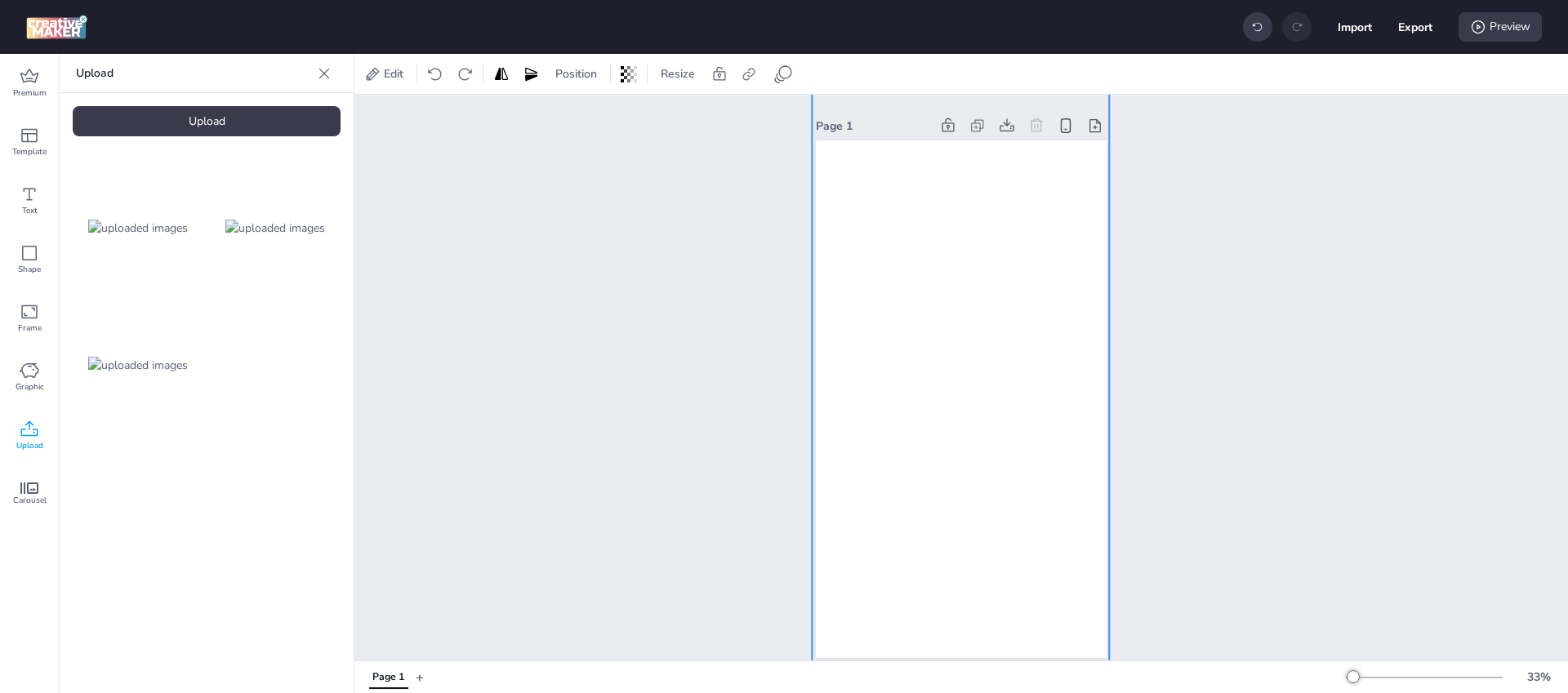
click at [972, 392] on div at bounding box center [960, 392] width 297 height 644
click at [1232, 399] on div "Page 1" at bounding box center [961, 385] width 1214 height 583
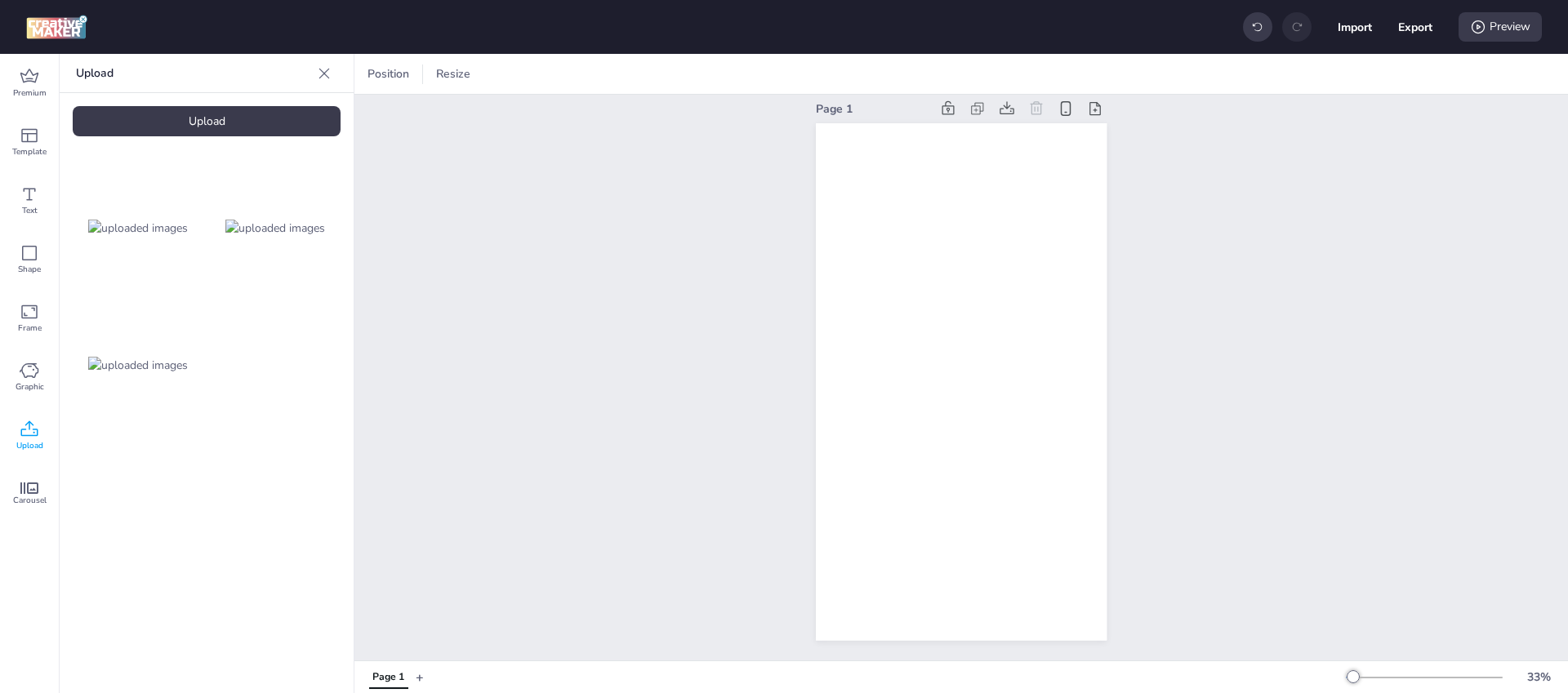
scroll to position [30, 0]
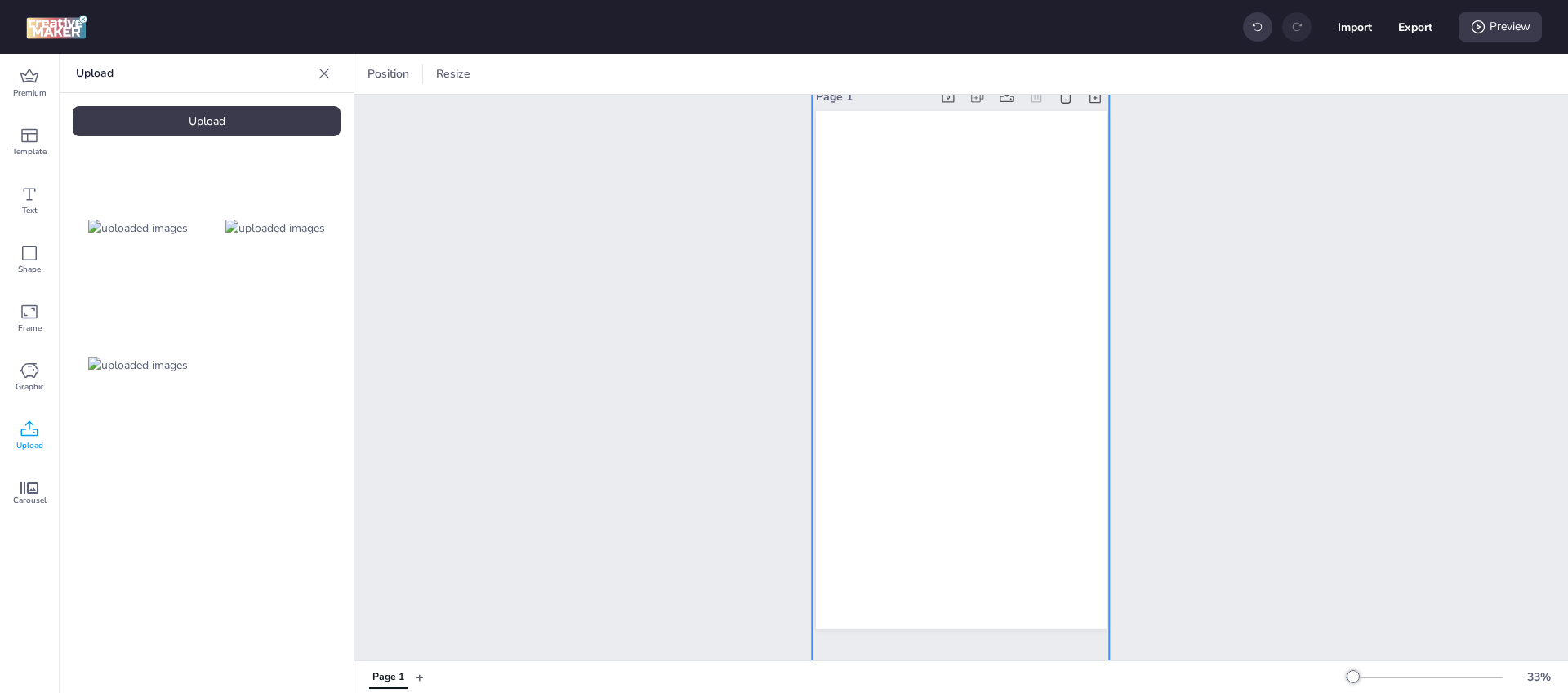
click at [990, 251] on div at bounding box center [960, 363] width 297 height 644
click at [749, 74] on icon at bounding box center [749, 74] width 17 height 17
click at [665, 117] on span "Activate hyperlink" at bounding box center [642, 116] width 90 height 18
click at [587, 117] on input "Activate hyperlink" at bounding box center [582, 122] width 11 height 11
checkbox input "true"
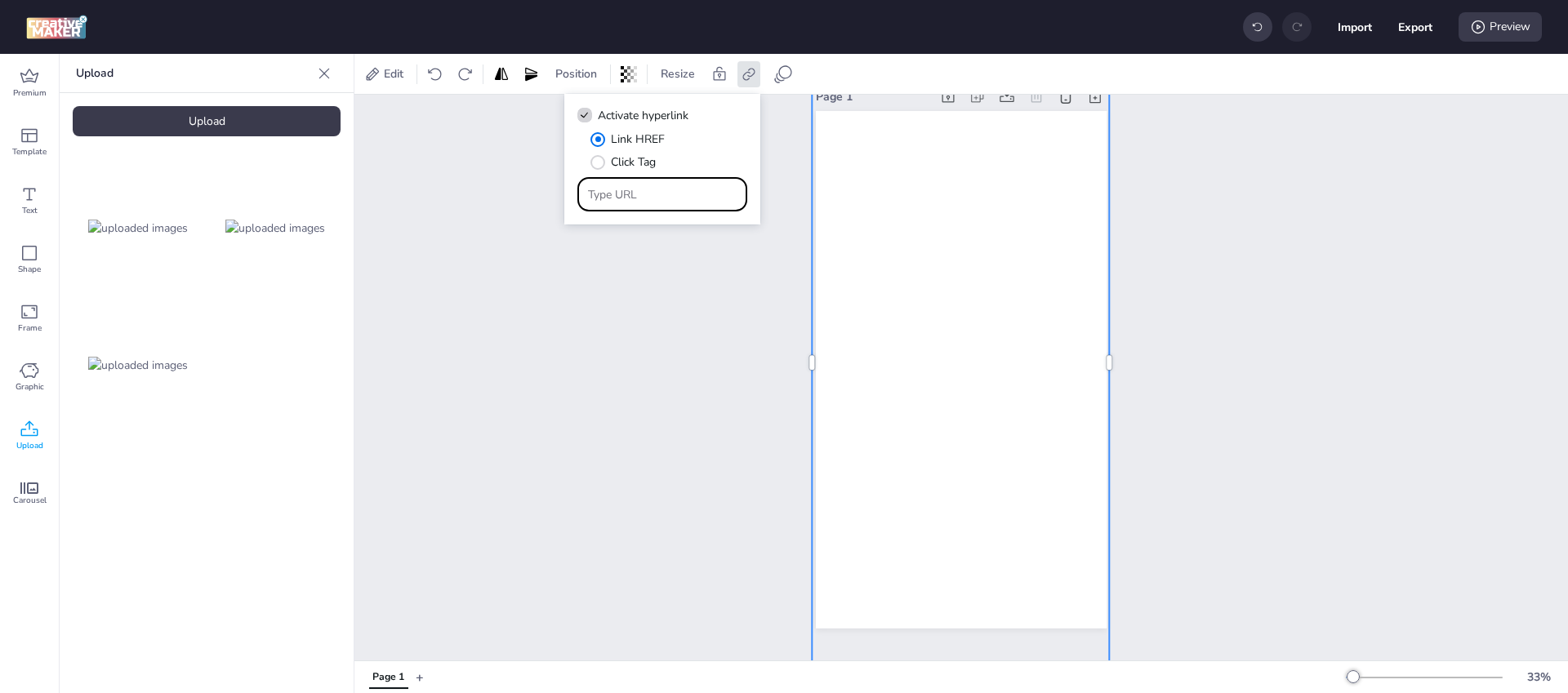
click at [631, 191] on input "Type URL" at bounding box center [663, 194] width 150 height 18
paste input "https://[DOMAIN_NAME]/ddm/trackclk/[DOMAIN_NAME]/B33128608.430516853;dc_trk_aid…"
type input "https://[DOMAIN_NAME]/ddm/trackclk/[DOMAIN_NAME]/B33128608.430516853;dc_trk_aid…"
click at [715, 273] on div "Page 1" at bounding box center [961, 357] width 1214 height 583
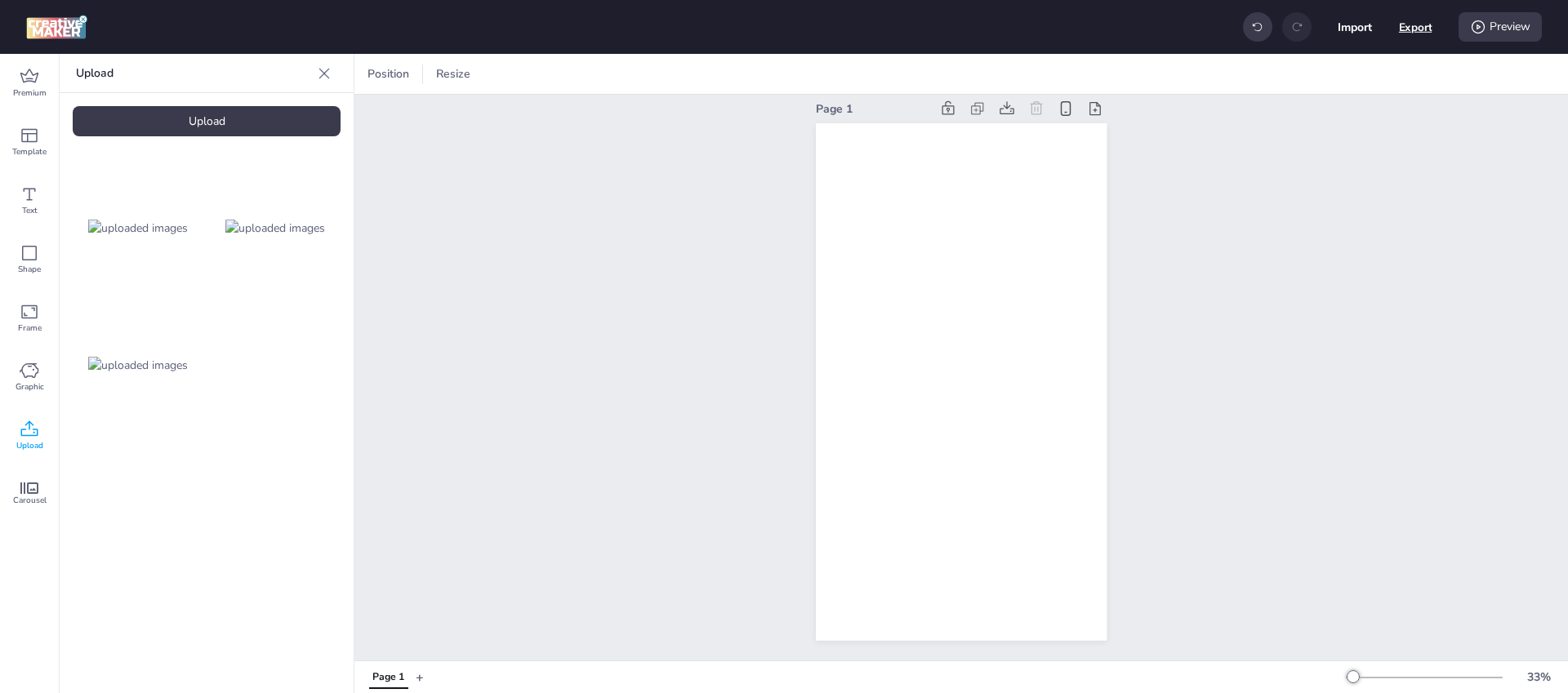
click at [1414, 30] on button "Export" at bounding box center [1415, 27] width 33 height 33
select select "html"
click at [1345, 125] on button "Download" at bounding box center [1342, 131] width 153 height 32
